Goal: Task Accomplishment & Management: Manage account settings

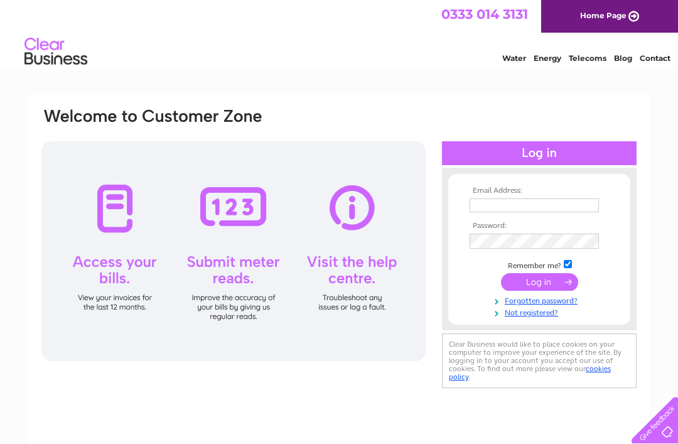
click at [534, 210] on input "text" at bounding box center [533, 205] width 129 height 14
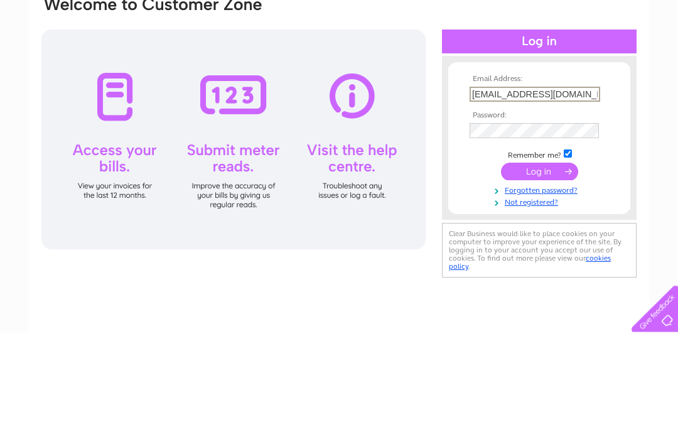
type input "[EMAIL_ADDRESS][DOMAIN_NAME]"
click at [543, 274] on input "submit" at bounding box center [539, 283] width 77 height 18
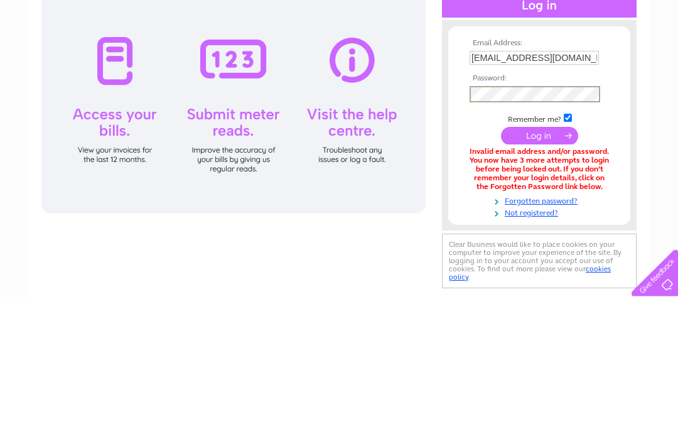
click at [545, 274] on input "submit" at bounding box center [539, 283] width 77 height 18
click at [547, 273] on input "submit" at bounding box center [539, 282] width 77 height 18
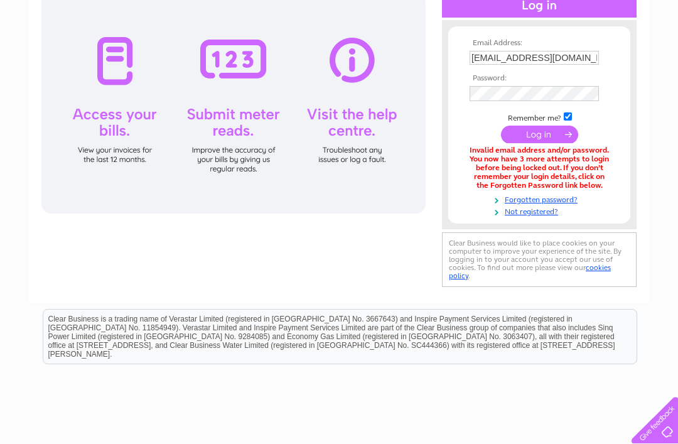
click at [541, 143] on input "submit" at bounding box center [539, 134] width 77 height 18
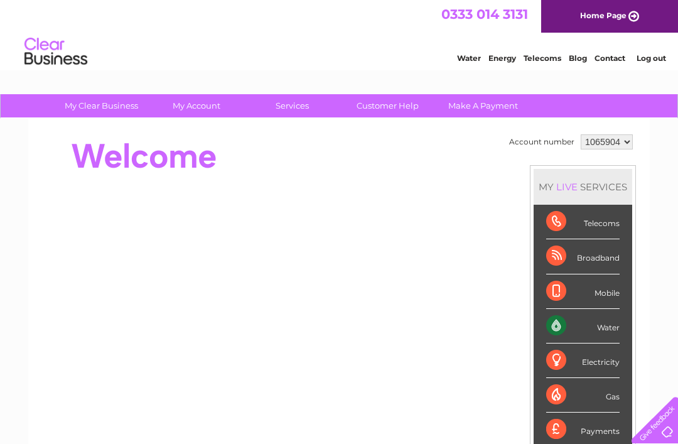
click at [586, 332] on div "Water" at bounding box center [582, 326] width 73 height 35
click at [580, 332] on div "Water" at bounding box center [582, 326] width 73 height 35
click at [580, 337] on div "Water" at bounding box center [582, 326] width 73 height 35
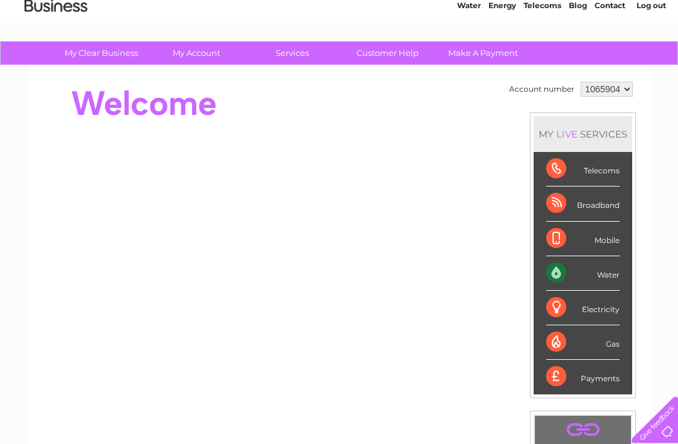
scroll to position [53, 0]
click at [598, 279] on div "Water" at bounding box center [582, 273] width 73 height 35
click at [567, 280] on div "Water" at bounding box center [582, 273] width 73 height 35
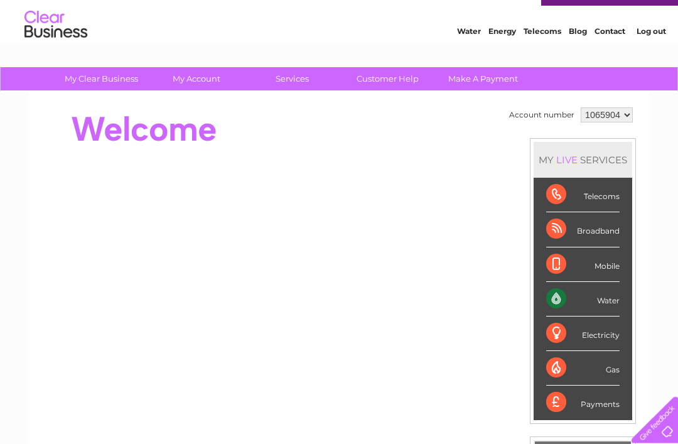
scroll to position [27, 0]
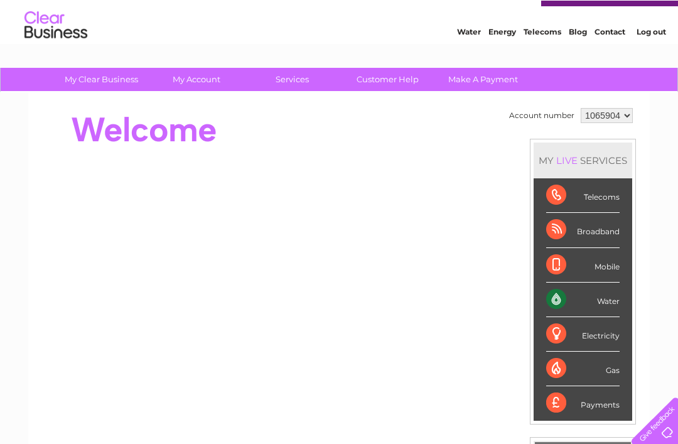
click at [476, 33] on link "Water" at bounding box center [469, 31] width 24 height 9
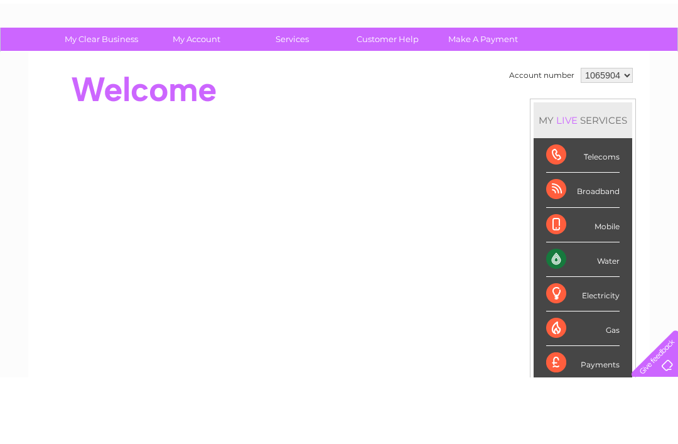
click at [582, 309] on div "Water" at bounding box center [582, 326] width 73 height 35
click at [570, 309] on div "Water" at bounding box center [582, 326] width 73 height 35
click at [622, 309] on li "Water" at bounding box center [582, 326] width 98 height 35
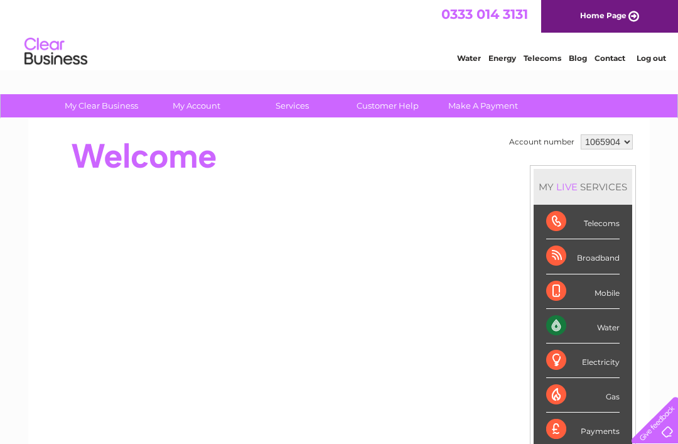
click at [473, 56] on link "Water" at bounding box center [469, 57] width 24 height 9
click at [474, 58] on link "Water" at bounding box center [469, 57] width 24 height 9
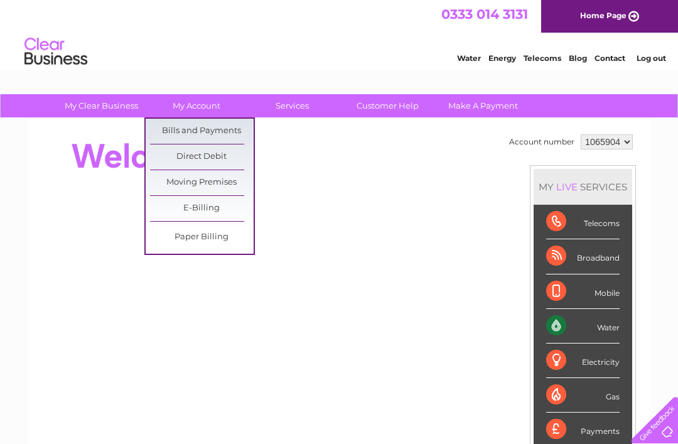
click at [213, 132] on link "Bills and Payments" at bounding box center [202, 131] width 104 height 25
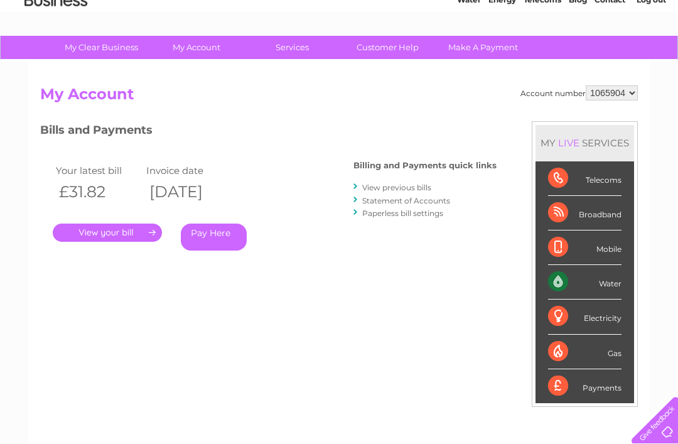
scroll to position [58, 0]
click at [140, 233] on link "." at bounding box center [107, 233] width 109 height 18
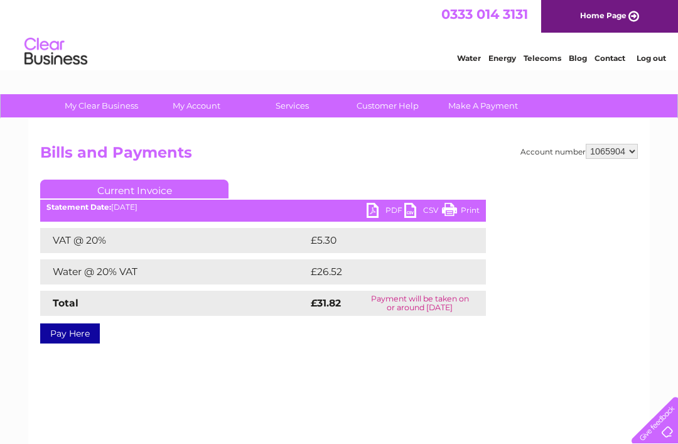
click at [459, 210] on link "Print" at bounding box center [461, 212] width 38 height 18
click at [387, 203] on link "PDF" at bounding box center [385, 212] width 38 height 18
click at [653, 58] on link "Log out" at bounding box center [650, 57] width 29 height 9
